Goal: Transaction & Acquisition: Purchase product/service

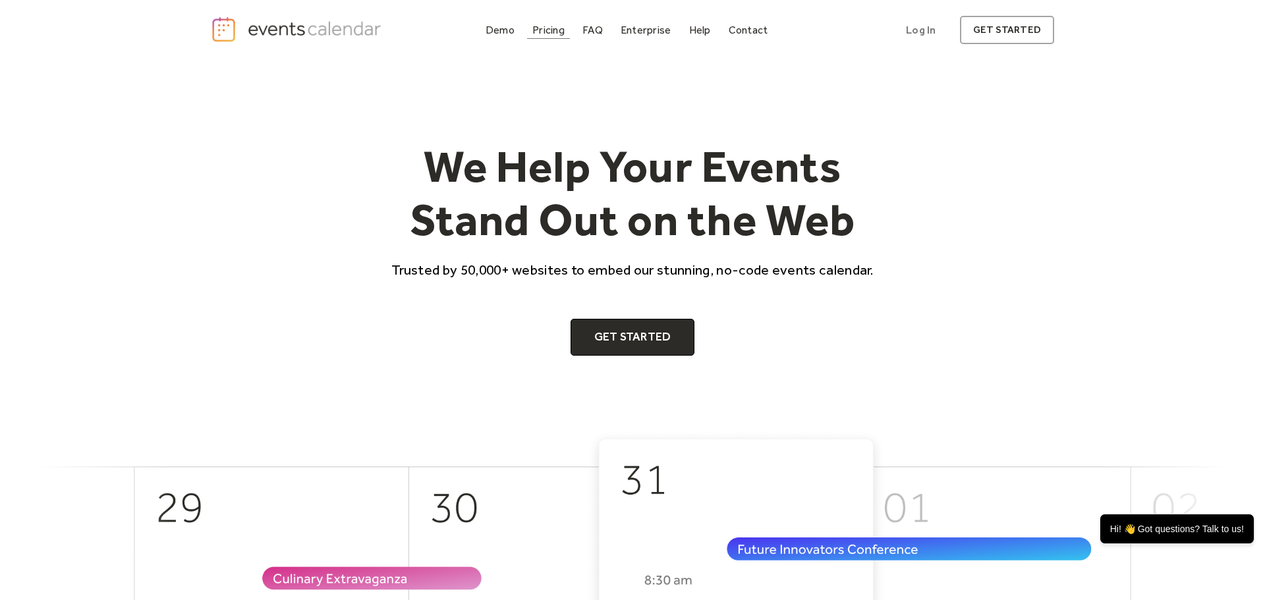
click at [556, 34] on div "Pricing" at bounding box center [548, 29] width 32 height 7
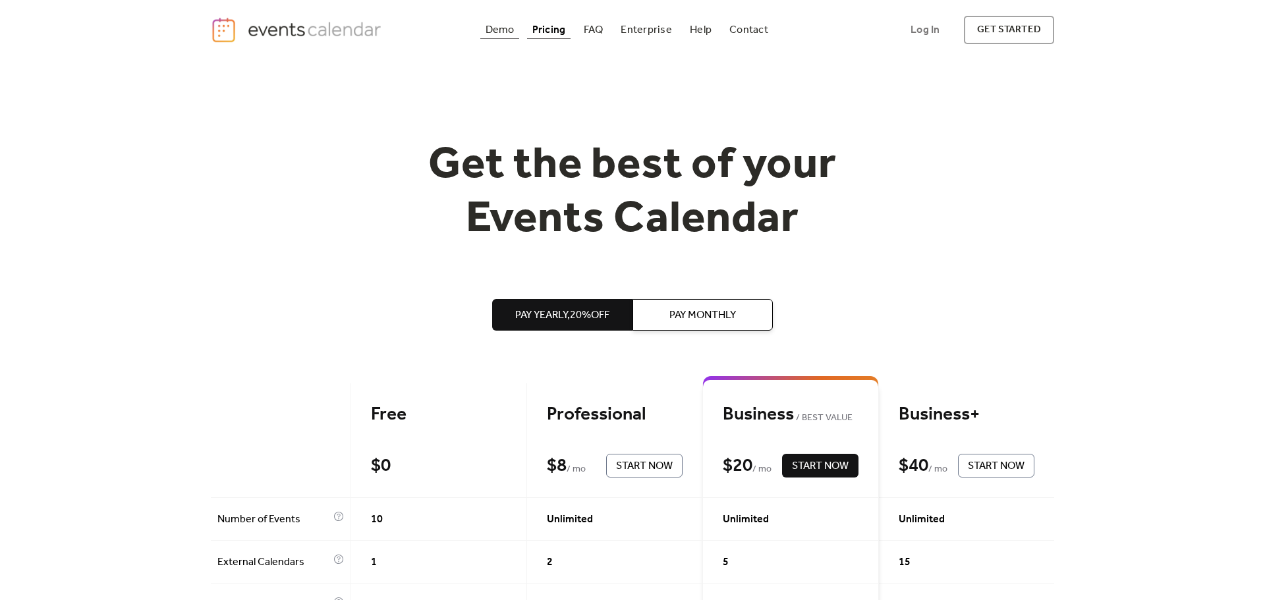
click at [510, 29] on div "Demo" at bounding box center [500, 29] width 29 height 7
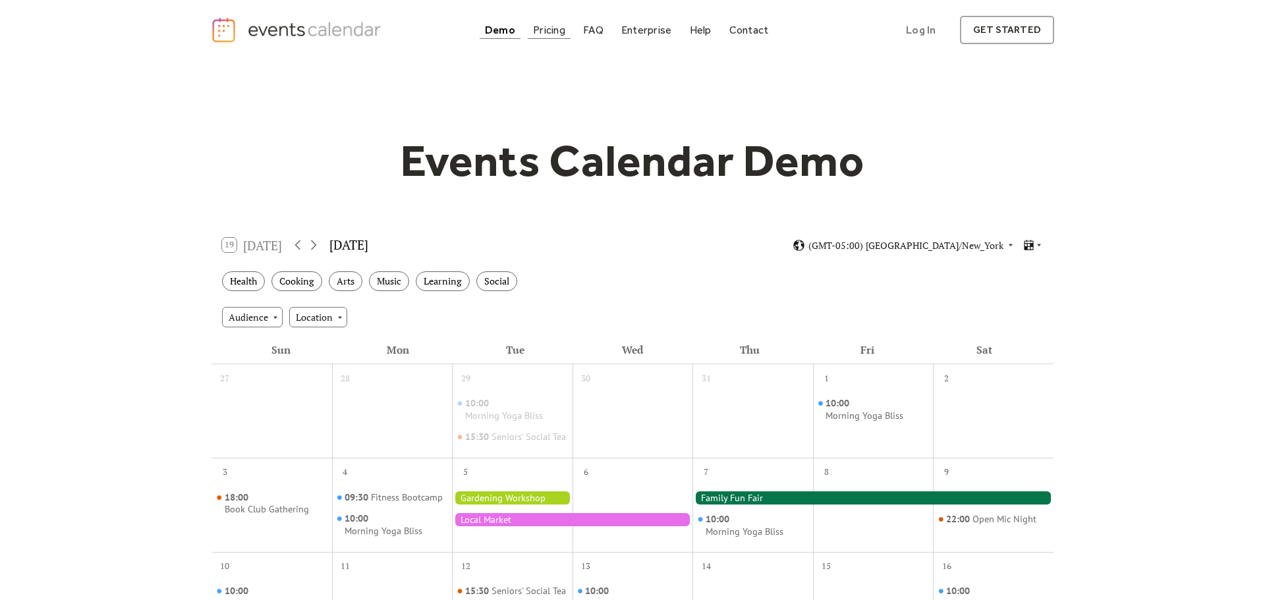
click at [550, 30] on div "Pricing" at bounding box center [549, 29] width 32 height 7
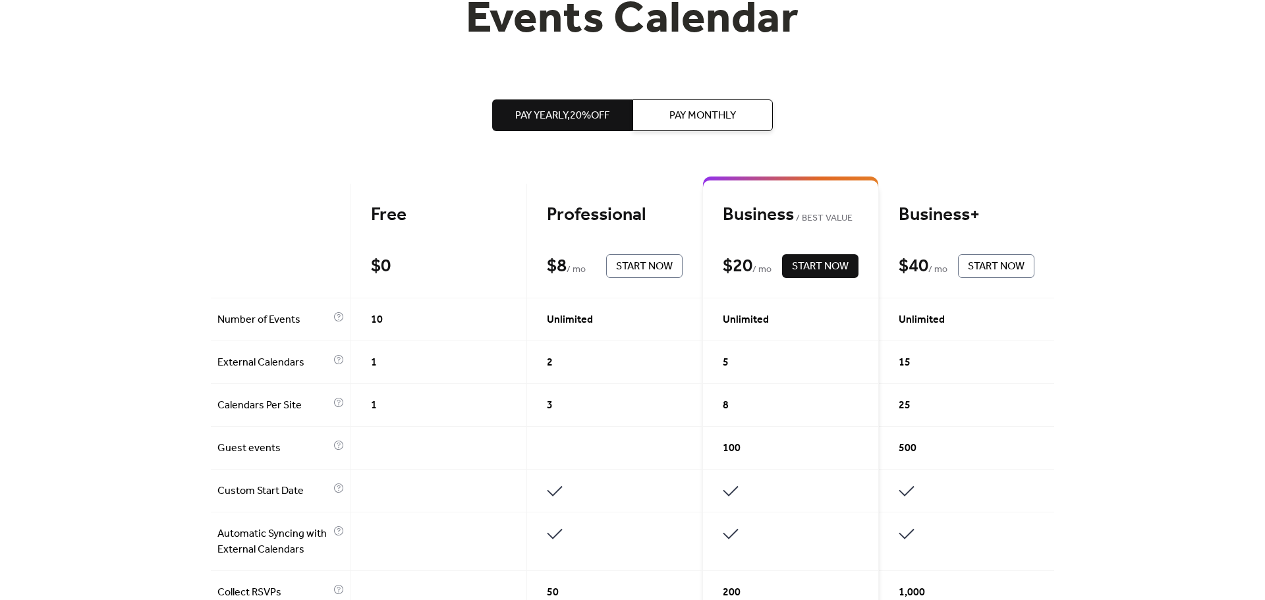
scroll to position [202, 0]
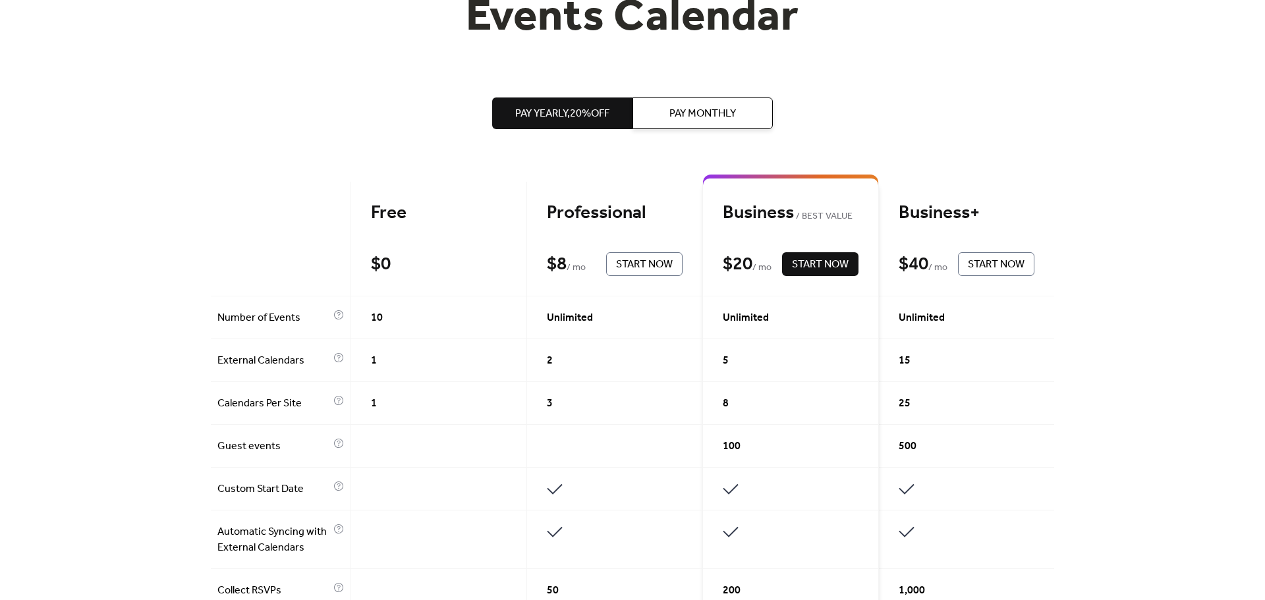
drag, startPoint x: 553, startPoint y: 401, endPoint x: 585, endPoint y: 406, distance: 32.6
click at [585, 406] on div "3" at bounding box center [615, 403] width 176 height 43
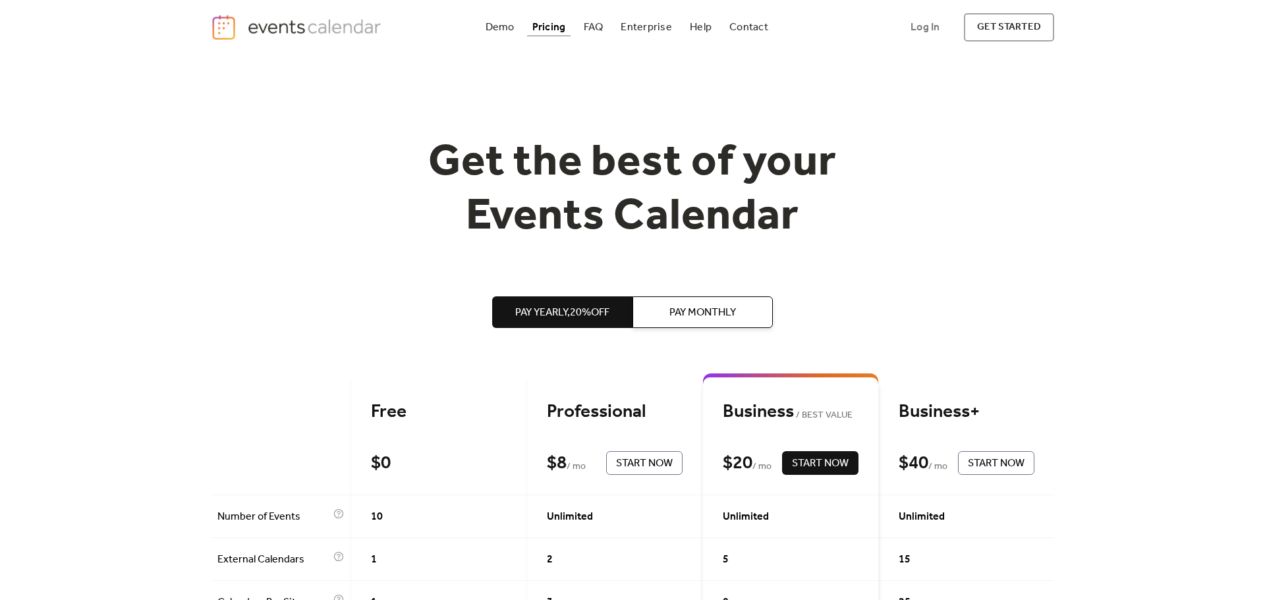
scroll to position [3, 0]
click at [661, 312] on button "Pay Monthly" at bounding box center [702, 312] width 140 height 32
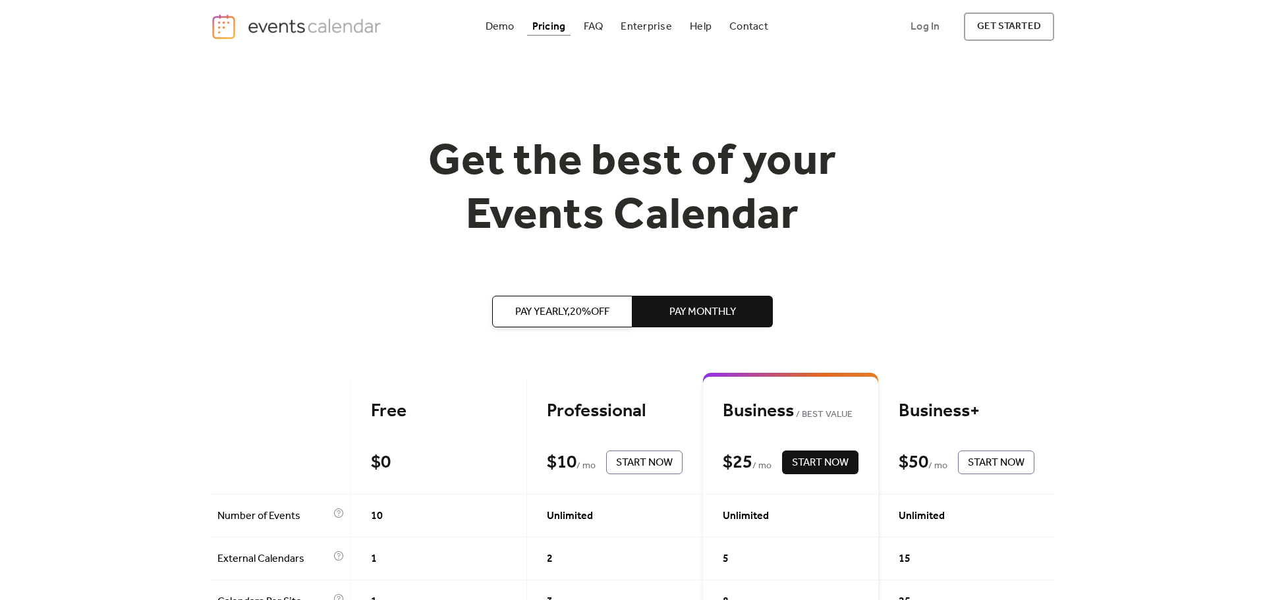
click at [550, 310] on span "Pay Yearly, 20% off" at bounding box center [562, 312] width 94 height 16
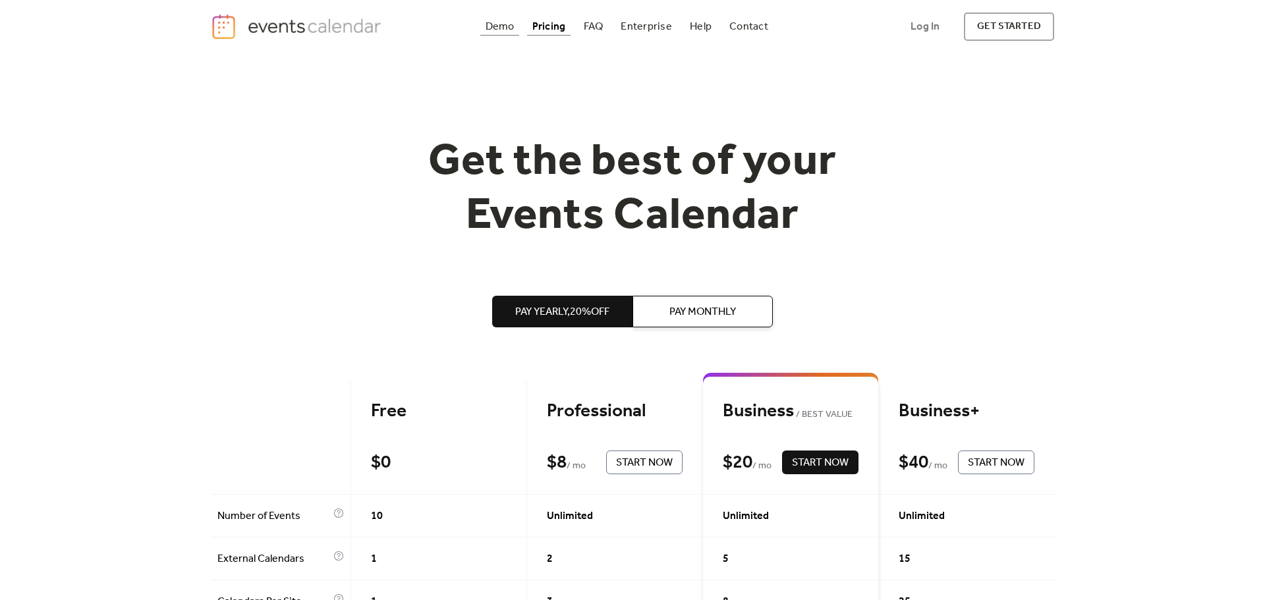
click at [501, 23] on div "Demo" at bounding box center [500, 26] width 29 height 7
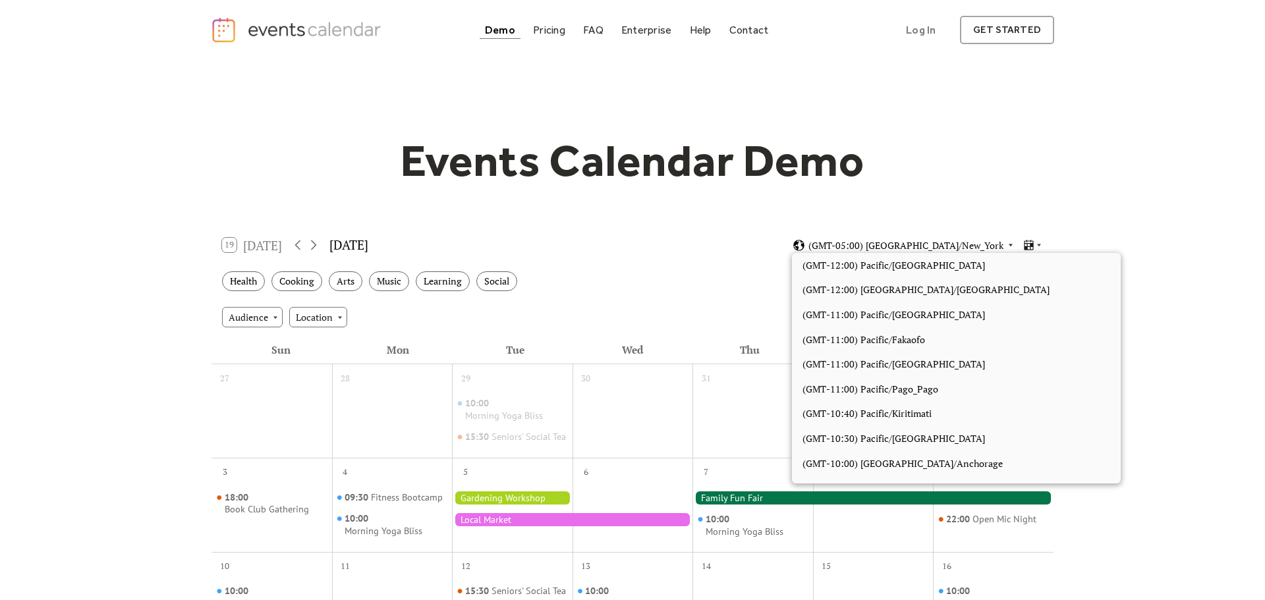
scroll to position [1115, 0]
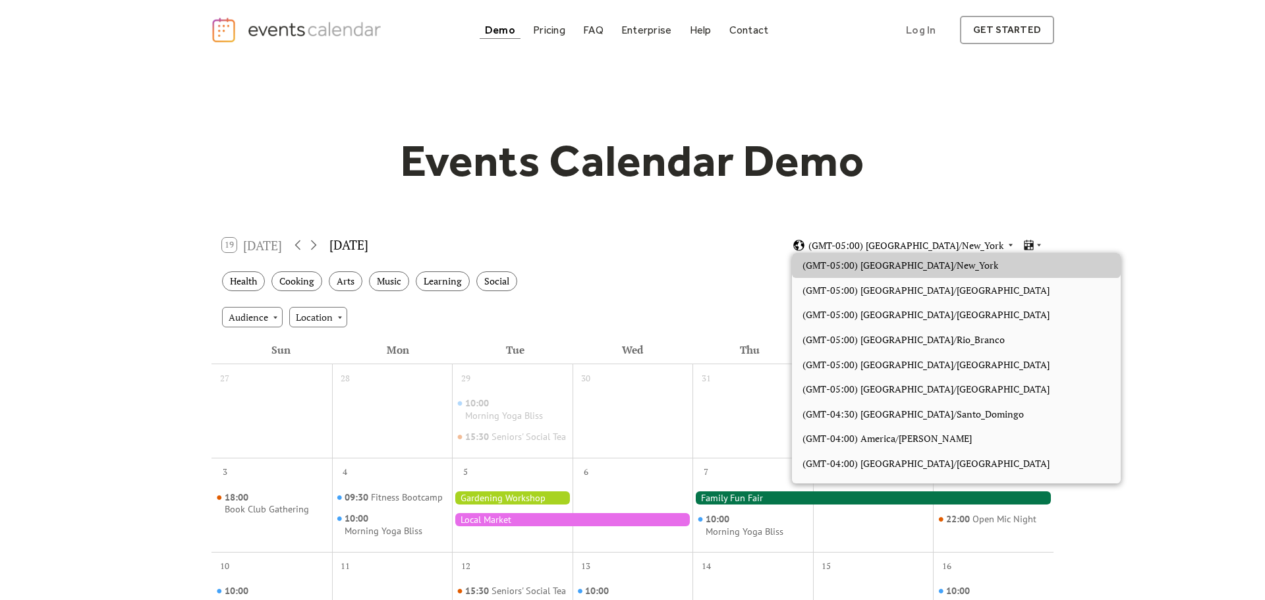
click at [945, 248] on span "(GMT-05:00) [GEOGRAPHIC_DATA]/New_York" at bounding box center [905, 245] width 195 height 9
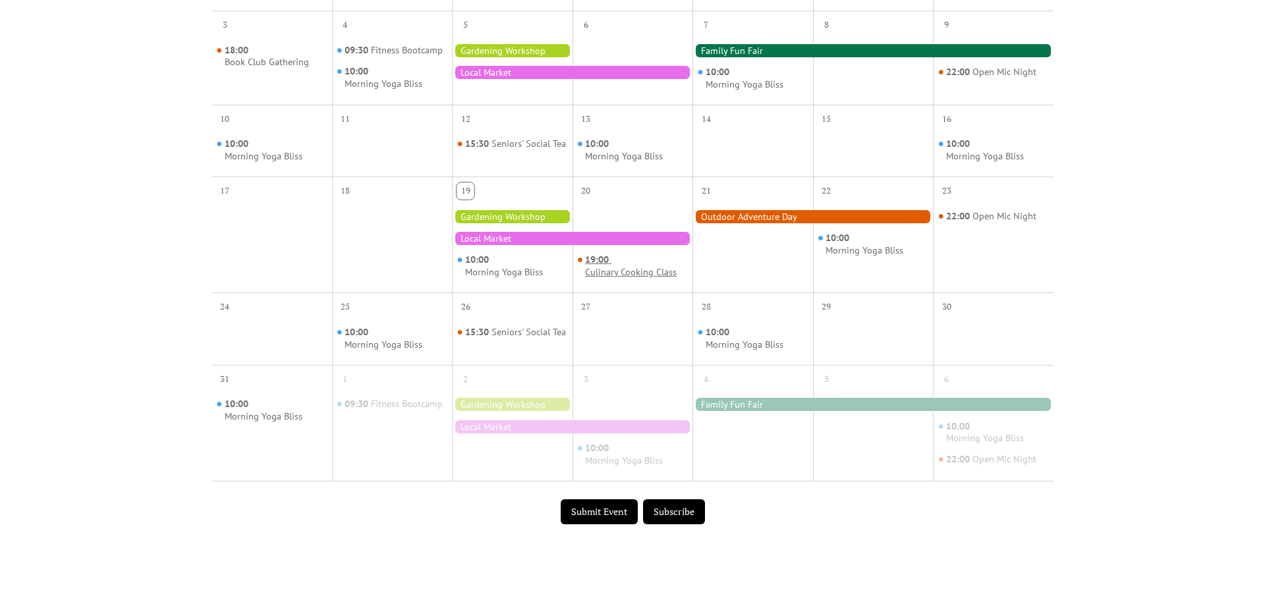
scroll to position [447, 0]
click at [607, 279] on div "Culinary Cooking Class" at bounding box center [631, 273] width 92 height 13
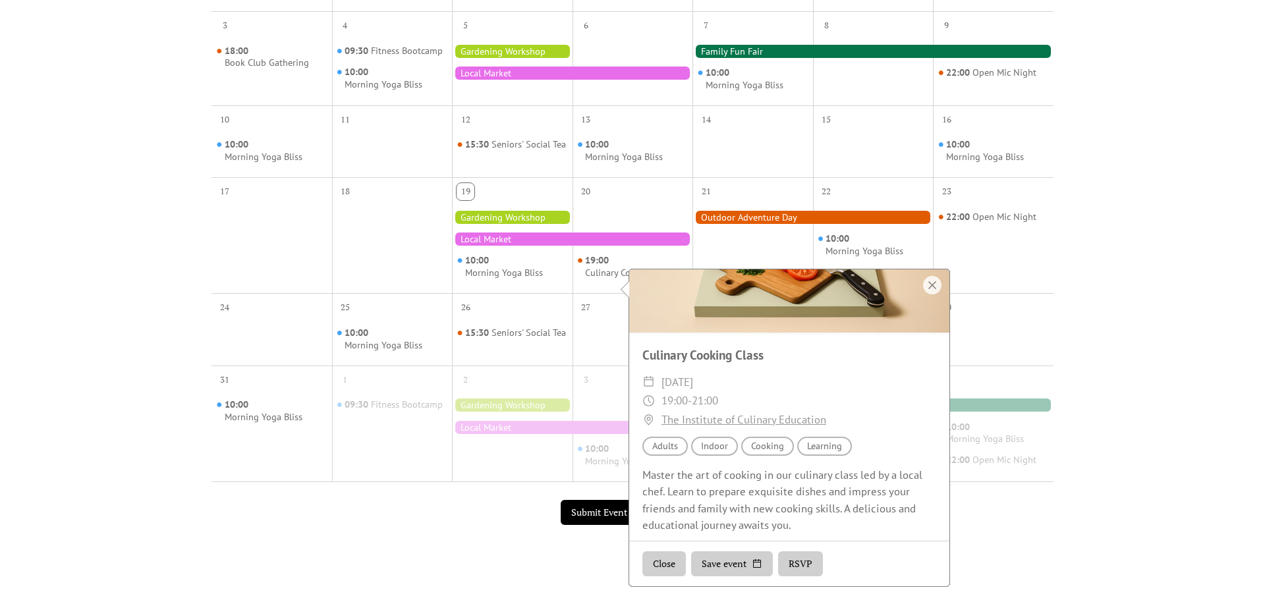
scroll to position [101, 0]
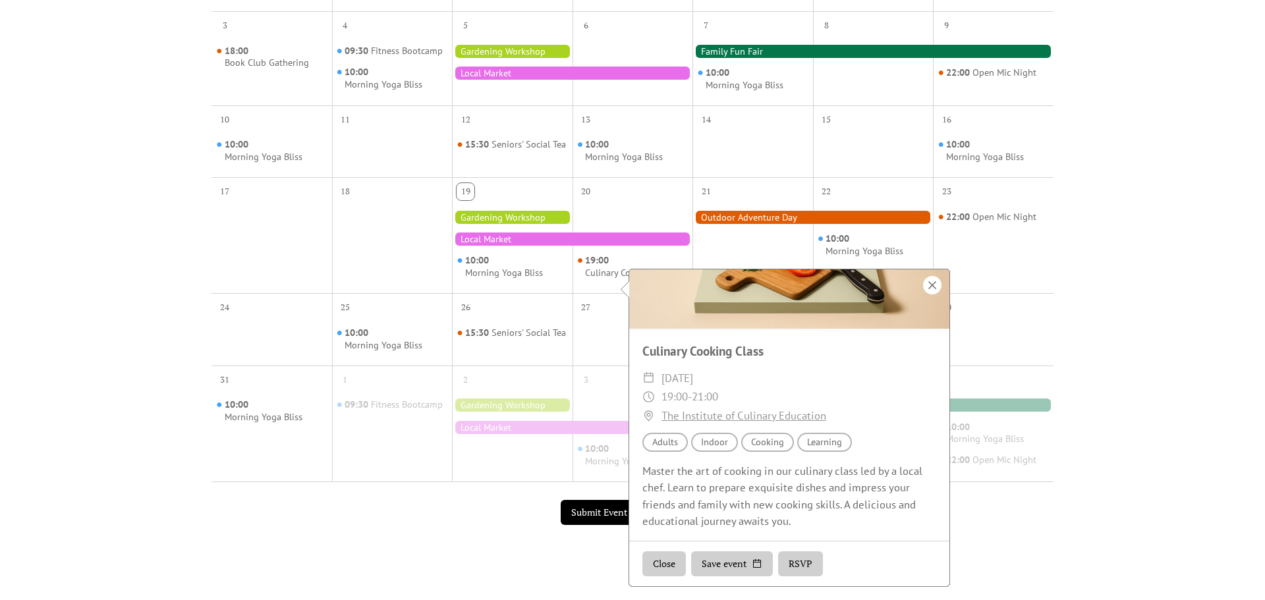
click at [926, 287] on div at bounding box center [932, 285] width 18 height 18
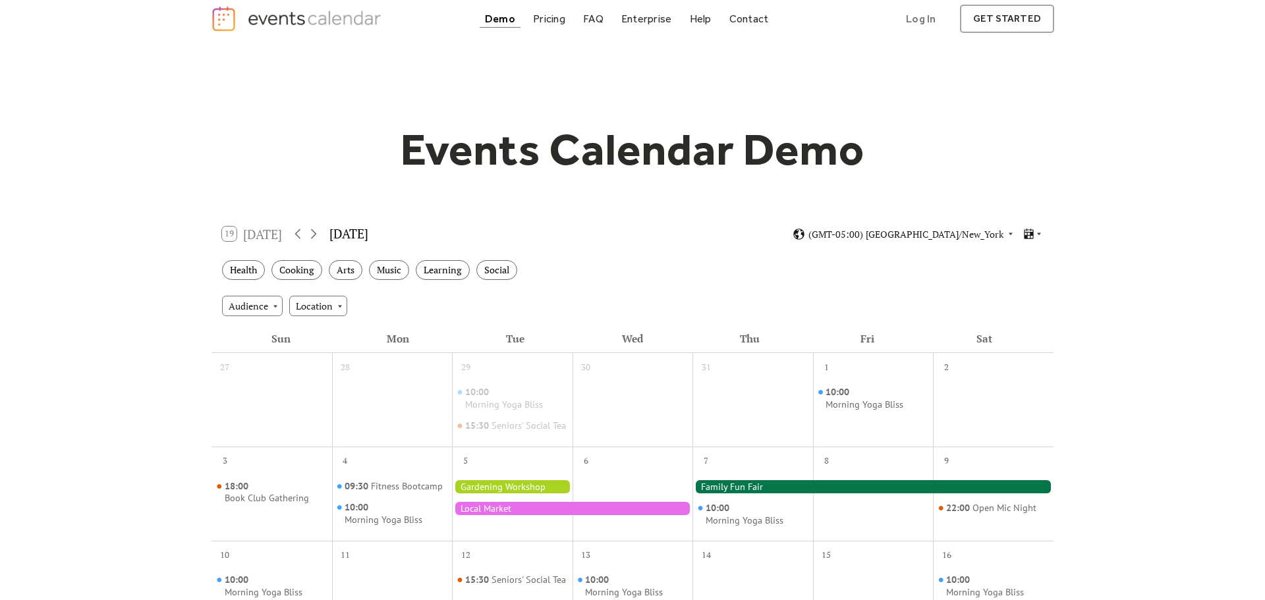
scroll to position [0, 0]
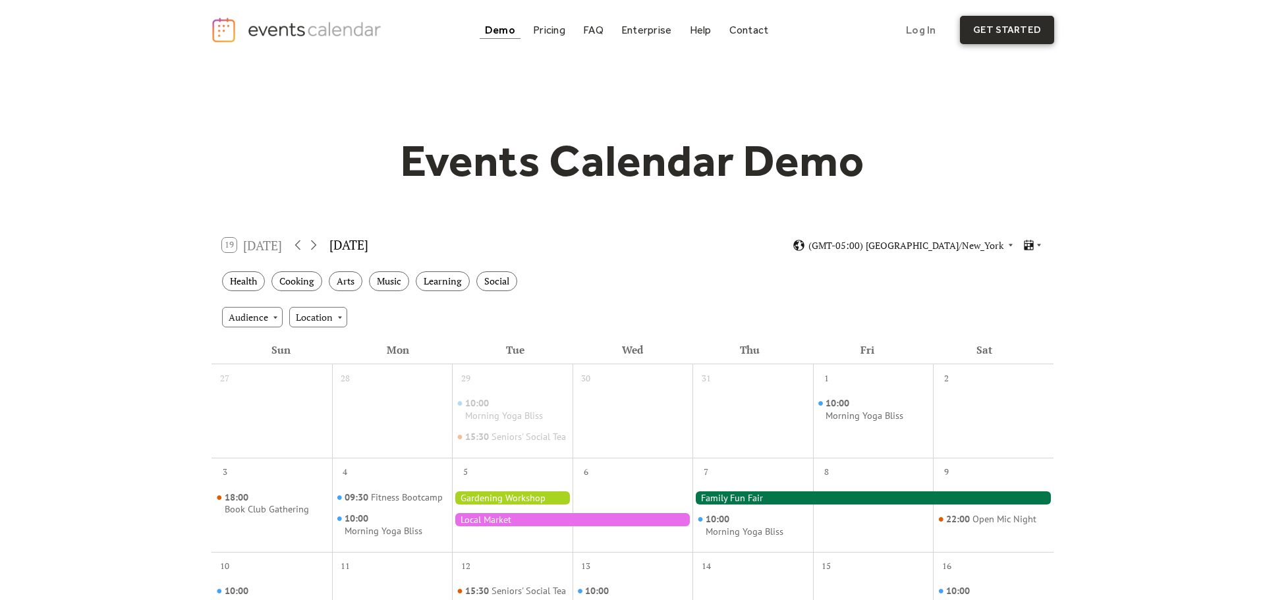
click at [1028, 30] on link "get started" at bounding box center [1007, 30] width 94 height 28
